Goal: Information Seeking & Learning: Learn about a topic

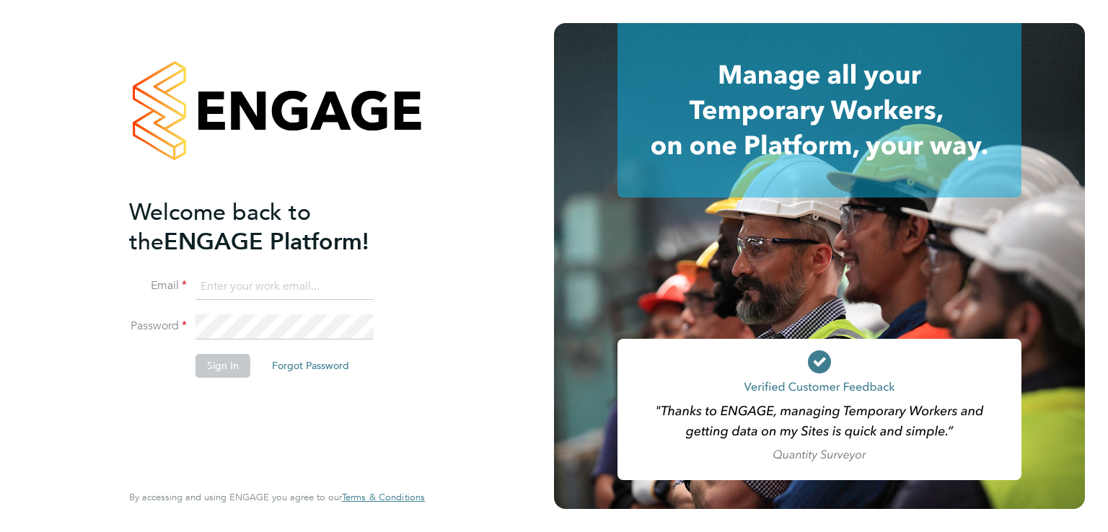
type input "elliekerry@barkerross.co.uk"
click at [209, 368] on button "Sign In" at bounding box center [222, 365] width 55 height 23
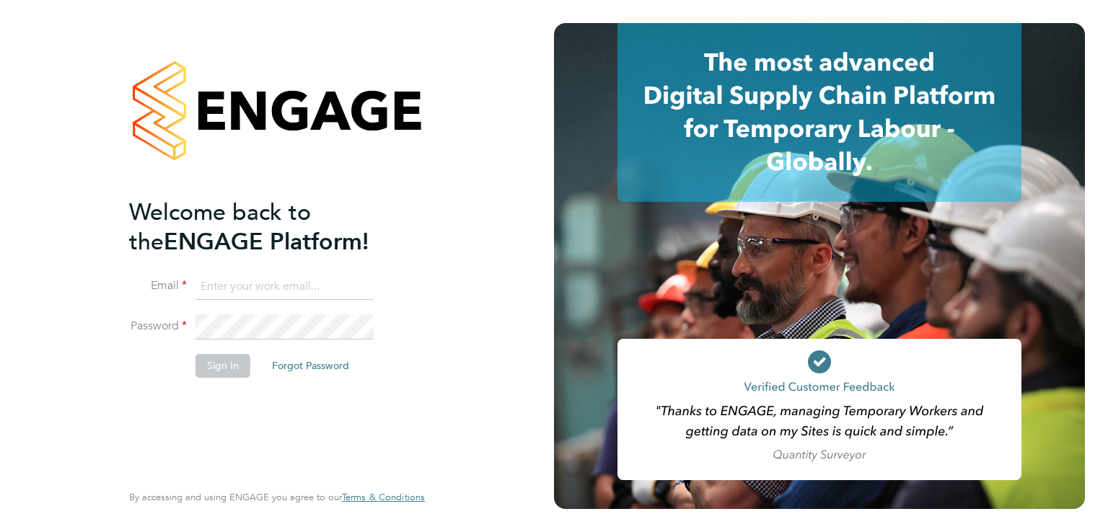
type input "elliekerry@barkerross.co.uk"
click at [219, 367] on button "Sign In" at bounding box center [222, 365] width 55 height 23
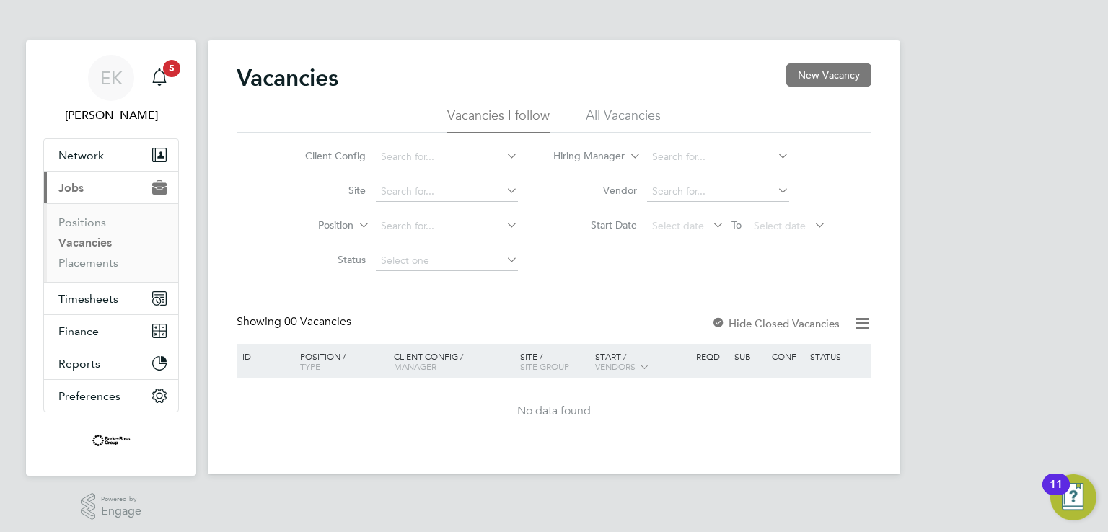
click at [831, 318] on label "Hide Closed Vacancies" at bounding box center [775, 324] width 128 height 14
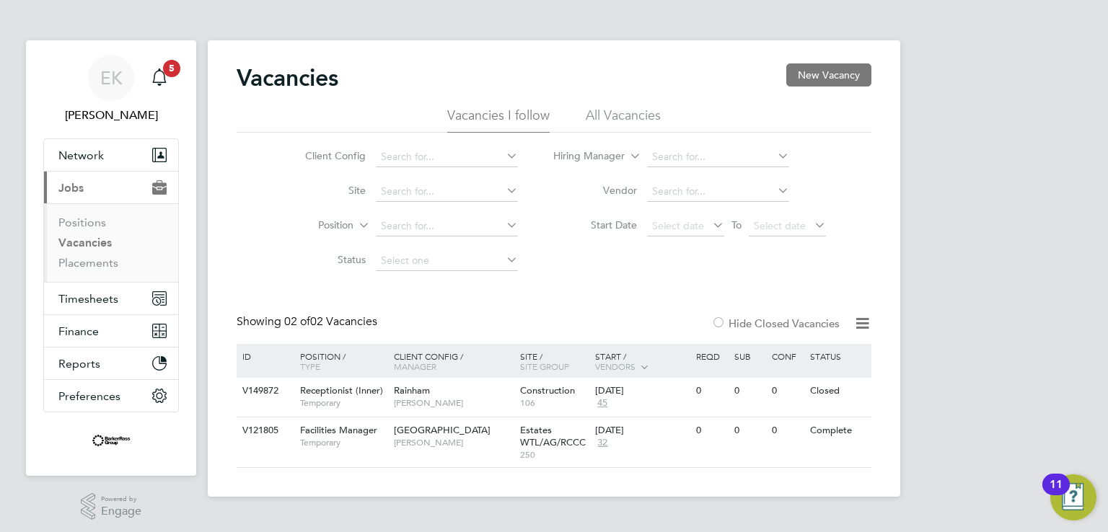
click at [727, 325] on label "Hide Closed Vacancies" at bounding box center [775, 324] width 128 height 14
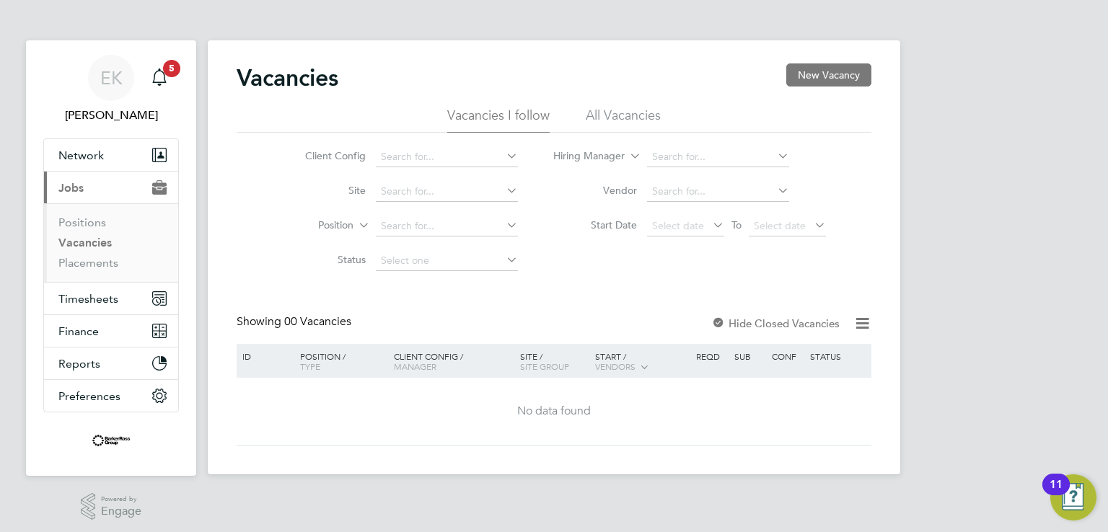
click at [615, 113] on li "All Vacancies" at bounding box center [623, 120] width 75 height 26
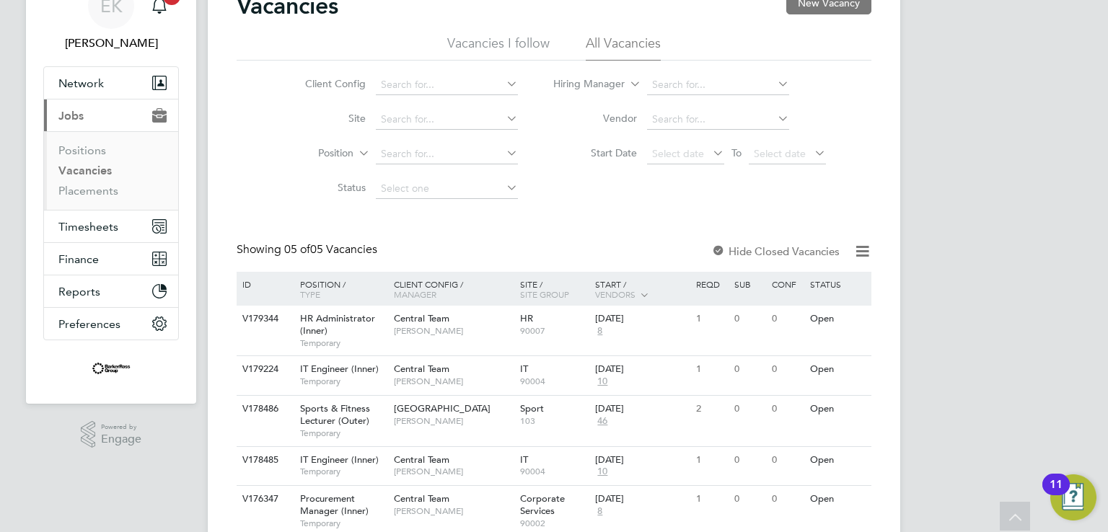
scroll to position [128, 0]
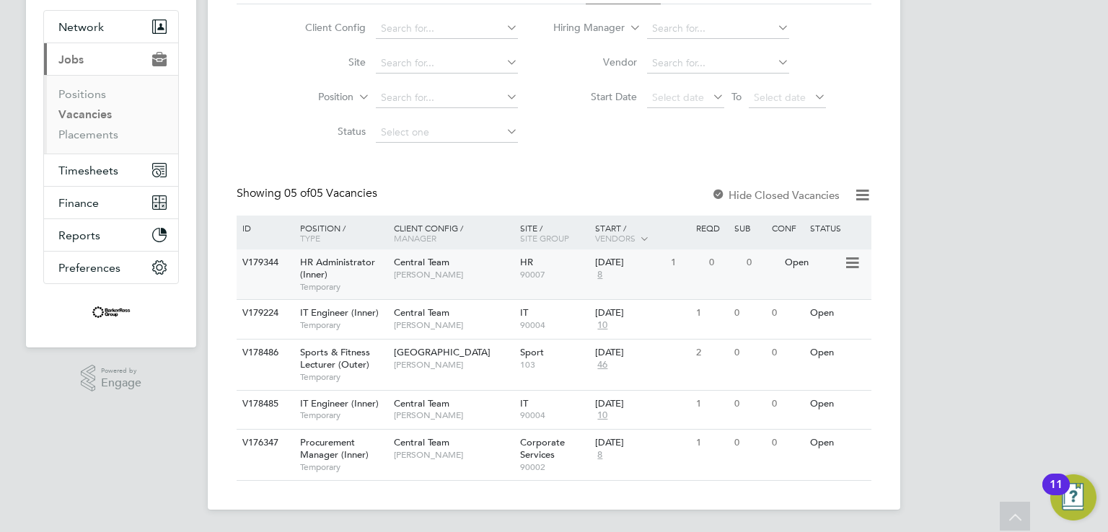
click at [808, 279] on div "V179344 HR Administrator (Inner) Temporary Central Team Kirsty Hanmore HR 90007…" at bounding box center [554, 275] width 635 height 50
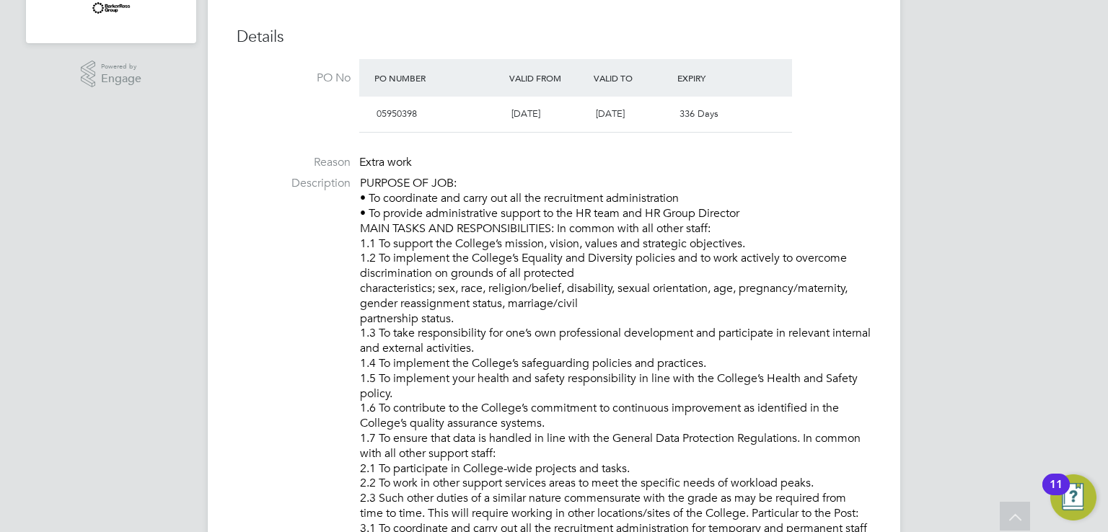
scroll to position [577, 0]
